Goal: Navigation & Orientation: Understand site structure

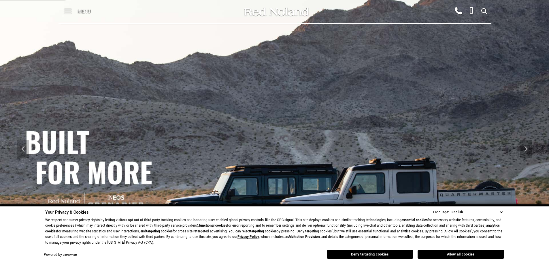
click at [69, 10] on span at bounding box center [67, 11] width 7 height 23
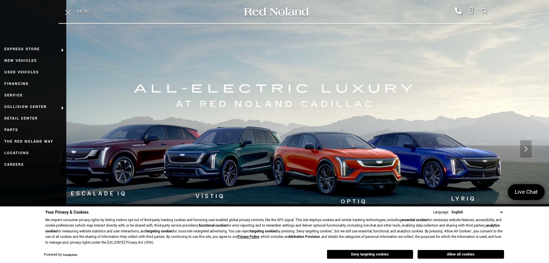
click at [83, 17] on span "Menu" at bounding box center [83, 11] width 13 height 23
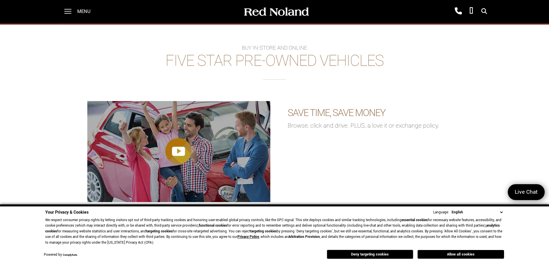
scroll to position [1038, 0]
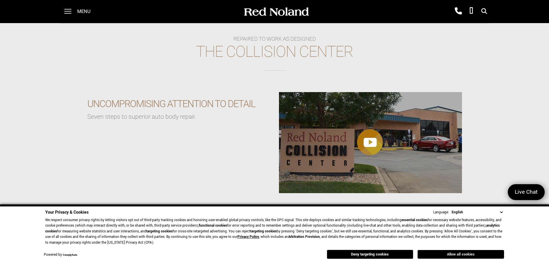
click at [447, 257] on button "Allow all cookies" at bounding box center [461, 254] width 87 height 9
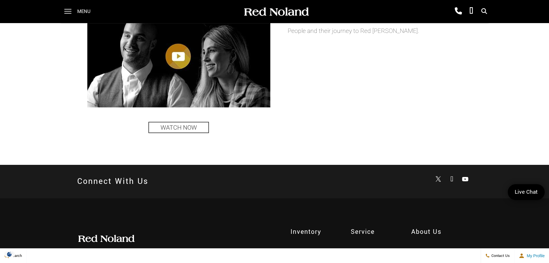
scroll to position [1438, 0]
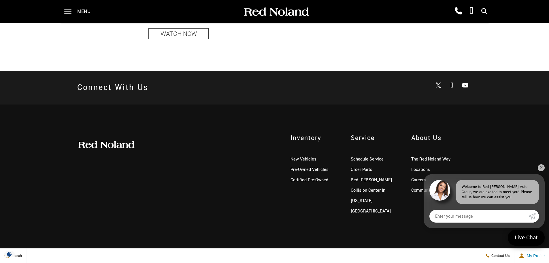
click at [545, 168] on div "Inventory New Vehicles Pre-Owned Vehicles Certified Pre-Owned Service Schedule …" at bounding box center [274, 174] width 549 height 141
click at [544, 165] on link "✕" at bounding box center [541, 167] width 7 height 7
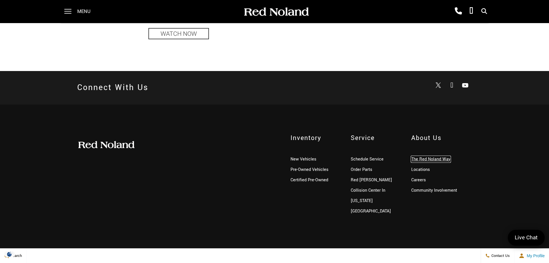
click at [445, 160] on link "The Red Noland Way" at bounding box center [430, 159] width 39 height 6
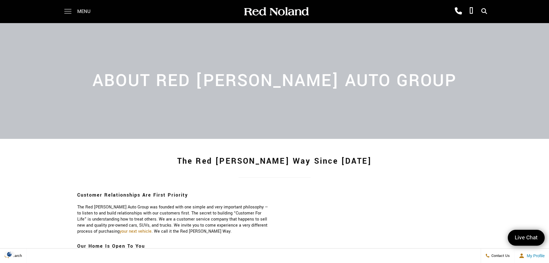
click at [66, 9] on span at bounding box center [67, 11] width 7 height 23
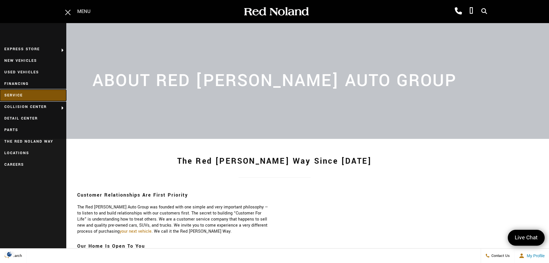
click at [35, 91] on link "Service" at bounding box center [33, 95] width 66 height 12
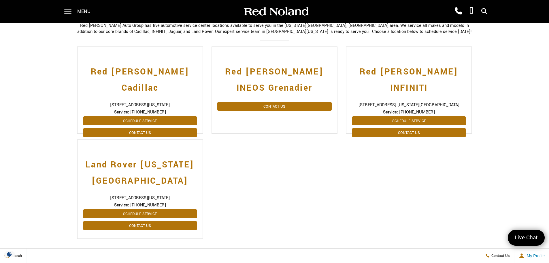
scroll to position [202, 0]
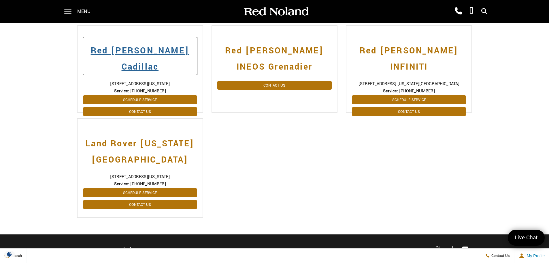
click at [154, 49] on h2 "Red [PERSON_NAME] Cadillac" at bounding box center [140, 56] width 114 height 38
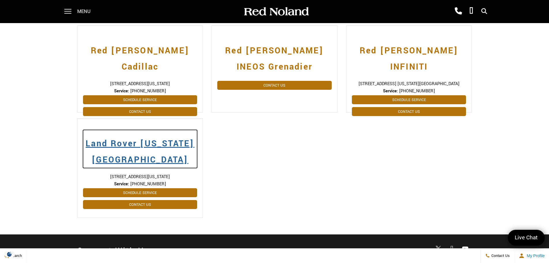
click at [165, 152] on h2 "Land Rover [US_STATE][GEOGRAPHIC_DATA]" at bounding box center [140, 149] width 114 height 38
